Goal: Task Accomplishment & Management: Manage account settings

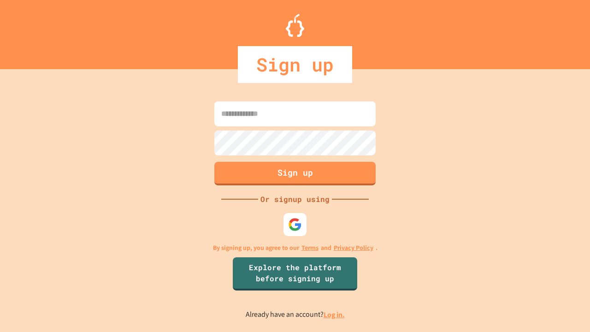
click at [334, 314] on link "Log in." at bounding box center [333, 315] width 21 height 10
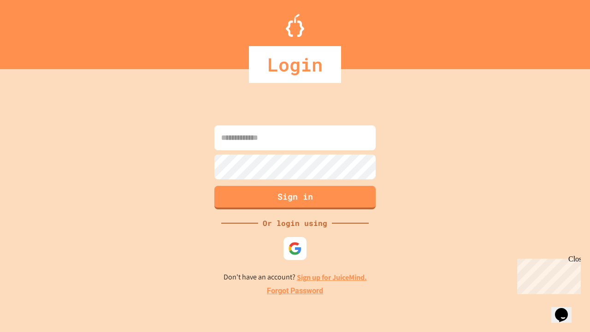
type input "*****"
